Goal: Find specific page/section: Find specific page/section

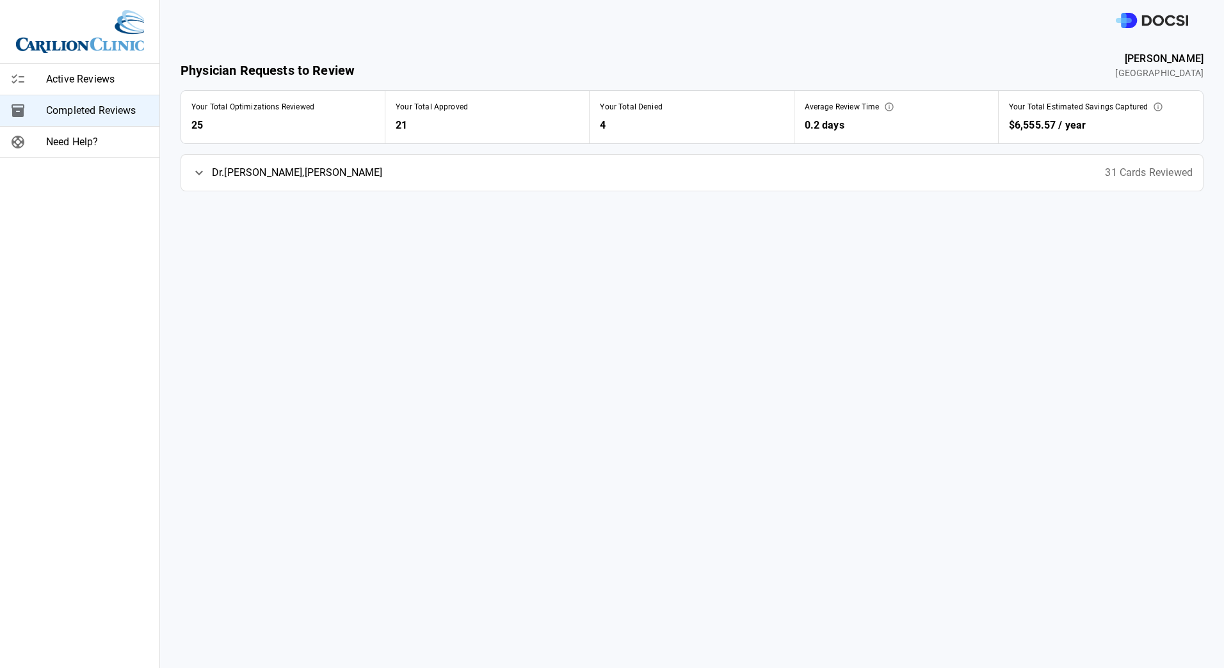
click at [270, 166] on span "[PERSON_NAME]" at bounding box center [297, 172] width 171 height 15
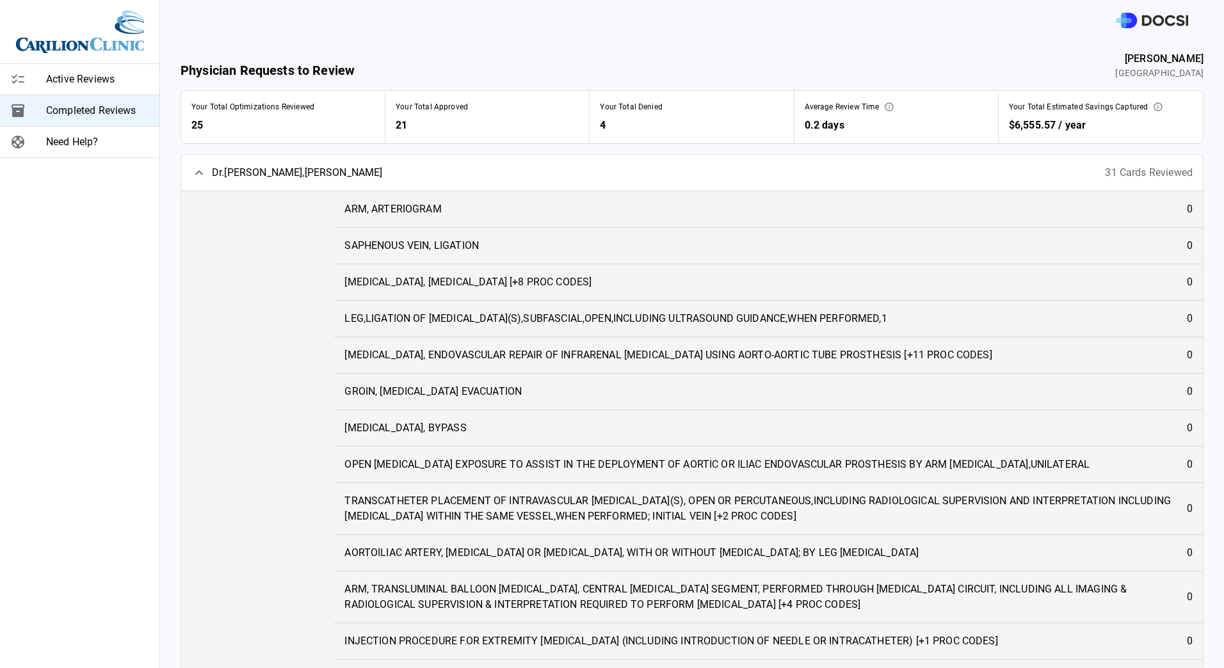
drag, startPoint x: 44, startPoint y: 57, endPoint x: 51, endPoint y: 68, distance: 13.5
click at [45, 58] on div at bounding box center [79, 31] width 159 height 63
click at [60, 77] on span "Active Reviews" at bounding box center [97, 79] width 103 height 15
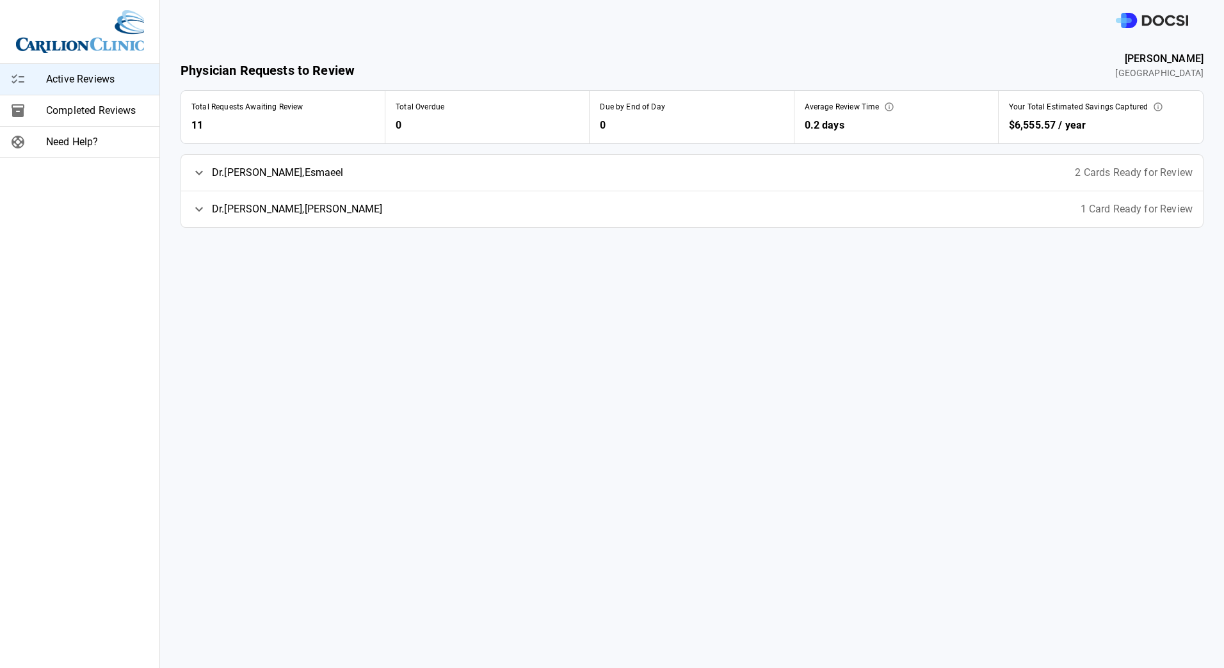
click at [193, 166] on icon at bounding box center [198, 172] width 15 height 15
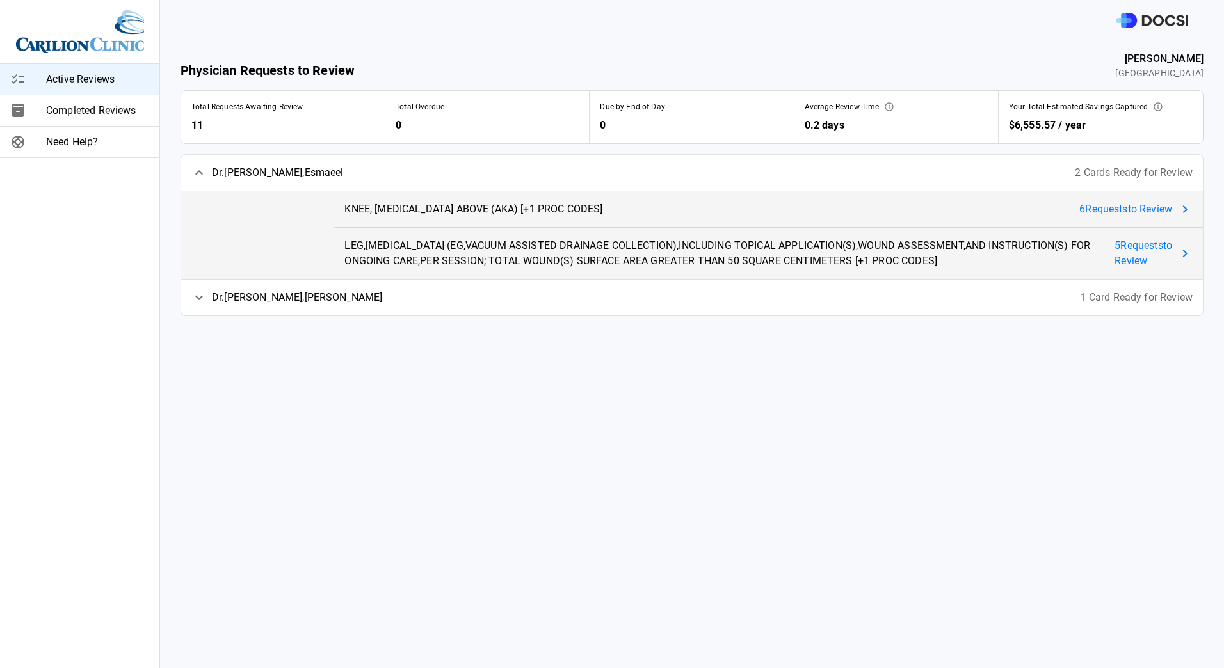
click at [1177, 211] on icon at bounding box center [1184, 209] width 15 height 15
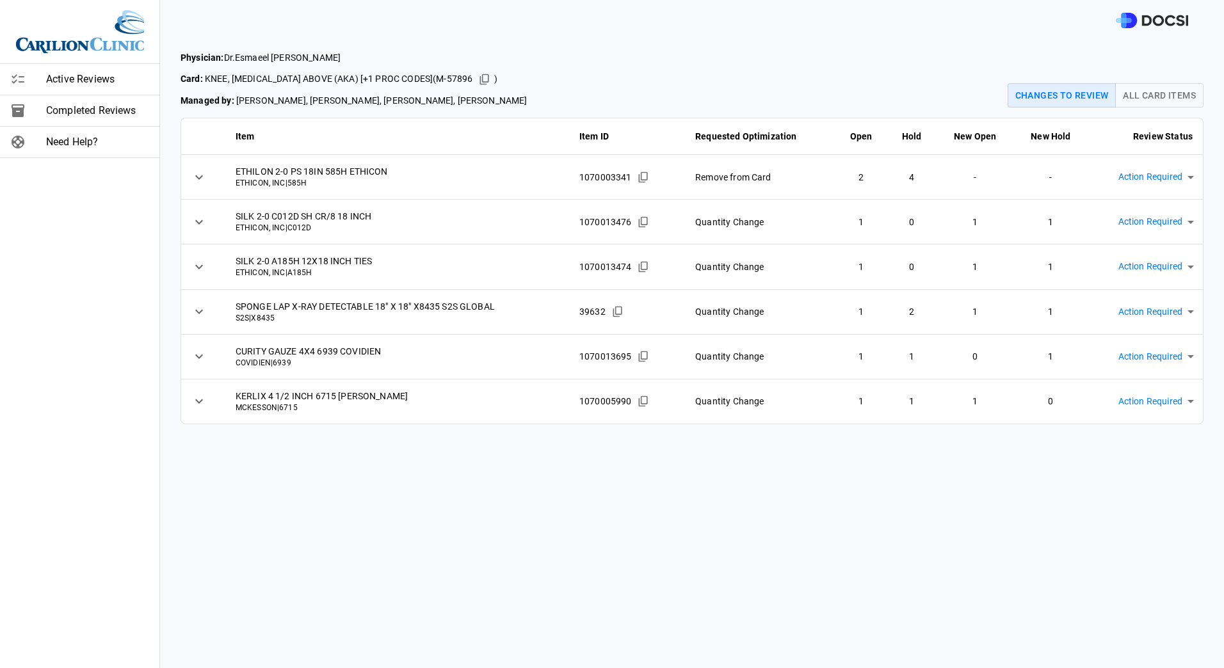
click at [89, 80] on span "Active Reviews" at bounding box center [97, 79] width 103 height 15
